Goal: Information Seeking & Learning: Learn about a topic

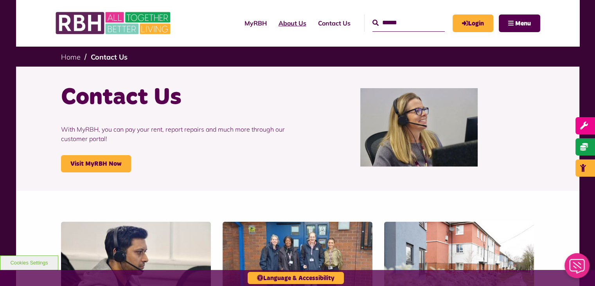
click at [277, 24] on link "About Us" at bounding box center [293, 23] width 40 height 21
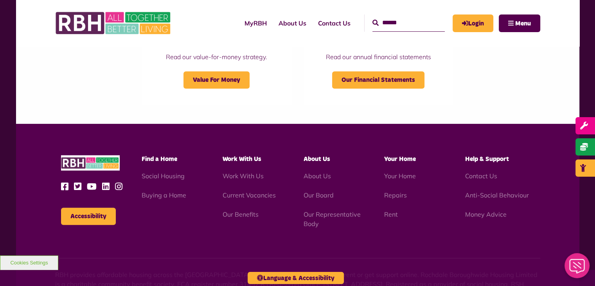
scroll to position [940, 0]
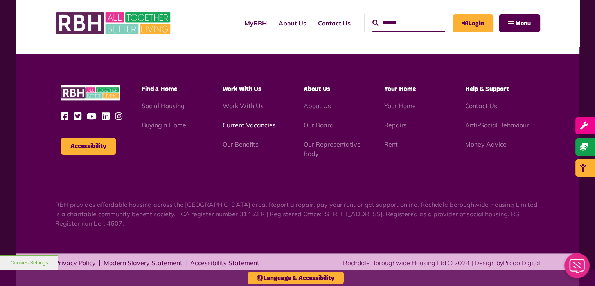
click at [256, 126] on link "Current Vacancies" at bounding box center [249, 125] width 53 height 8
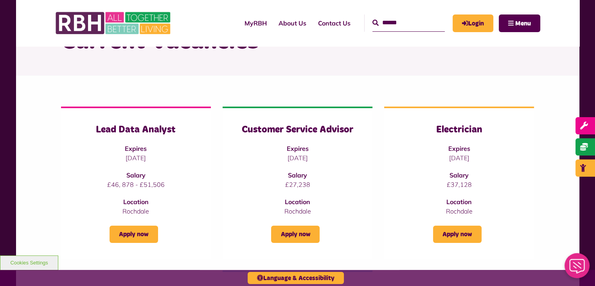
scroll to position [62, 0]
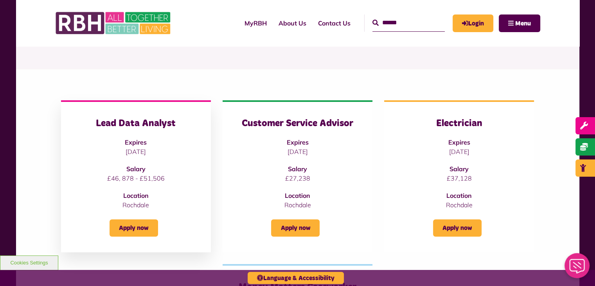
click at [119, 180] on p "£46, 878 - £51,506" at bounding box center [136, 177] width 119 height 9
drag, startPoint x: 119, startPoint y: 180, endPoint x: 162, endPoint y: 188, distance: 44.1
click at [162, 188] on div "Lead Data Analyst Expires [DATE] Salary £46, 878 - £51,506 Location [GEOGRAPHIC…" at bounding box center [136, 163] width 119 height 92
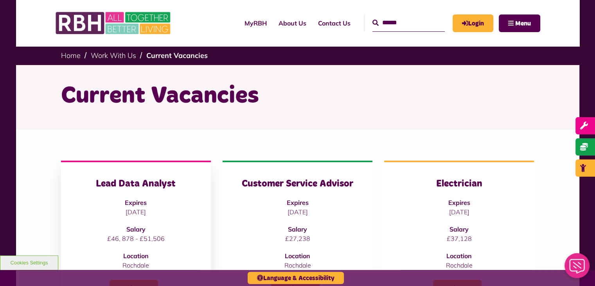
scroll to position [0, 0]
